Goal: Transaction & Acquisition: Obtain resource

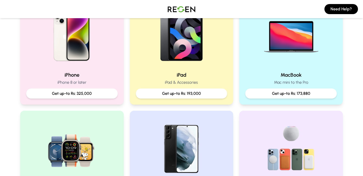
scroll to position [129, 0]
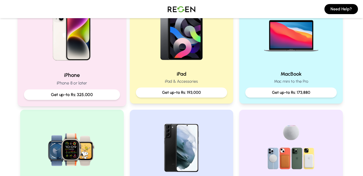
click at [66, 97] on p "Get up-to Rs: 325,000" at bounding box center [71, 95] width 87 height 6
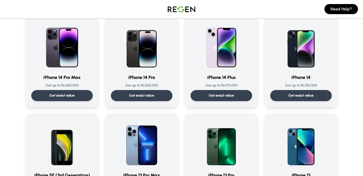
scroll to position [141, 0]
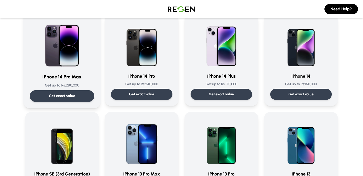
click at [63, 96] on p "Get exact value" at bounding box center [62, 95] width 26 height 5
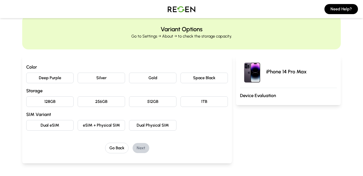
scroll to position [14, 0]
click at [62, 78] on button "Deep Purple" at bounding box center [49, 77] width 47 height 11
click at [57, 102] on button "128GB" at bounding box center [49, 101] width 47 height 11
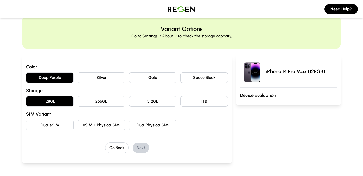
click at [65, 125] on button "Dual eSIM" at bounding box center [49, 125] width 47 height 11
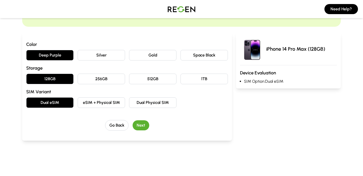
scroll to position [42, 0]
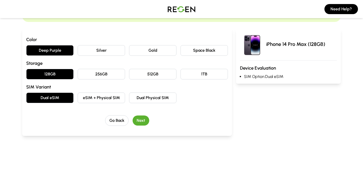
click at [139, 118] on button "Next" at bounding box center [141, 120] width 17 height 10
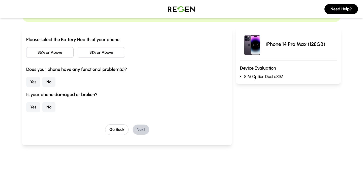
click at [55, 53] on button "86% or Above" at bounding box center [49, 52] width 47 height 11
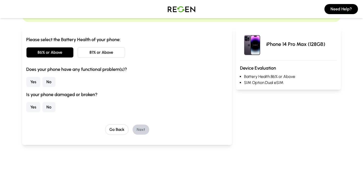
click at [51, 83] on button "No" at bounding box center [48, 82] width 13 height 10
click at [49, 107] on button "No" at bounding box center [48, 107] width 13 height 10
click at [141, 129] on button "Next" at bounding box center [141, 130] width 17 height 10
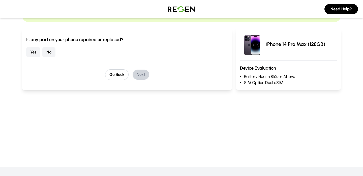
click at [51, 52] on button "No" at bounding box center [48, 52] width 13 height 10
click at [140, 75] on button "Next" at bounding box center [141, 75] width 17 height 10
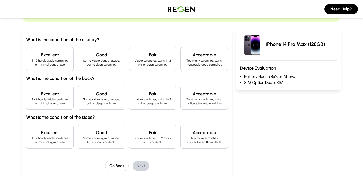
click at [53, 60] on p "1 - 2 hardly visible scratches or minimal signs of use" at bounding box center [50, 62] width 39 height 8
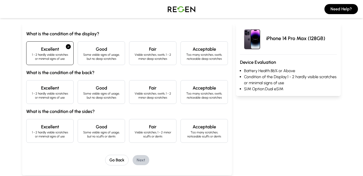
scroll to position [48, 0]
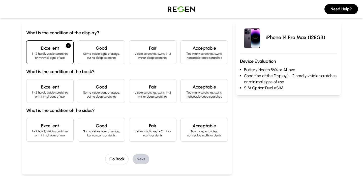
click at [53, 93] on p "1 - 2 hardly visible scratches or minimal signs of use" at bounding box center [50, 95] width 39 height 8
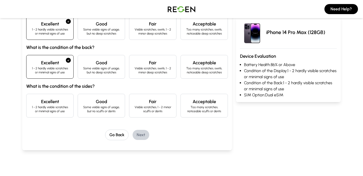
scroll to position [74, 0]
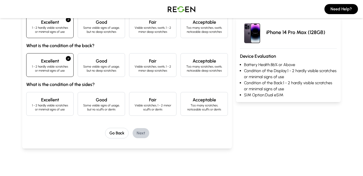
click at [52, 108] on p "1 - 2 hardly visible scratches or minimal signs of use" at bounding box center [50, 107] width 39 height 8
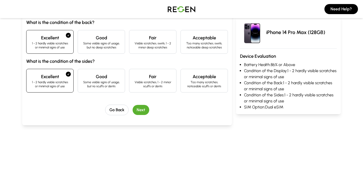
scroll to position [102, 0]
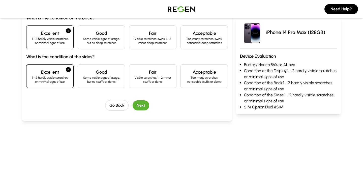
click at [143, 106] on button "Next" at bounding box center [141, 105] width 17 height 10
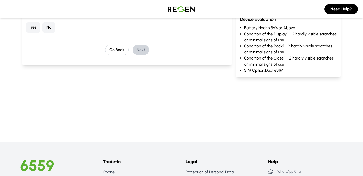
scroll to position [47, 0]
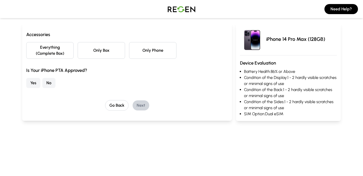
click at [54, 54] on button "Everything (Complete Box)" at bounding box center [49, 50] width 47 height 17
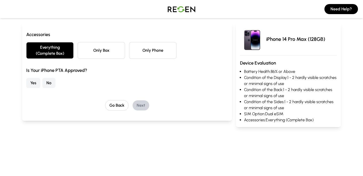
click at [46, 85] on button "No" at bounding box center [48, 83] width 13 height 10
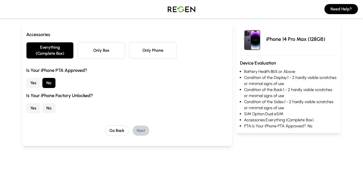
click at [34, 107] on button "Yes" at bounding box center [33, 108] width 14 height 10
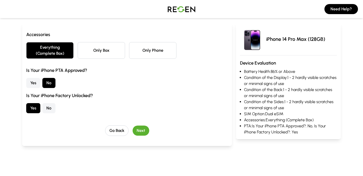
click at [139, 130] on button "Next" at bounding box center [141, 131] width 17 height 10
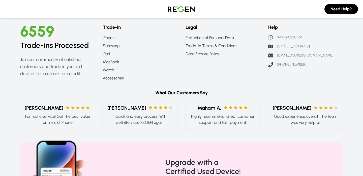
scroll to position [244, 0]
